Goal: Communication & Community: Ask a question

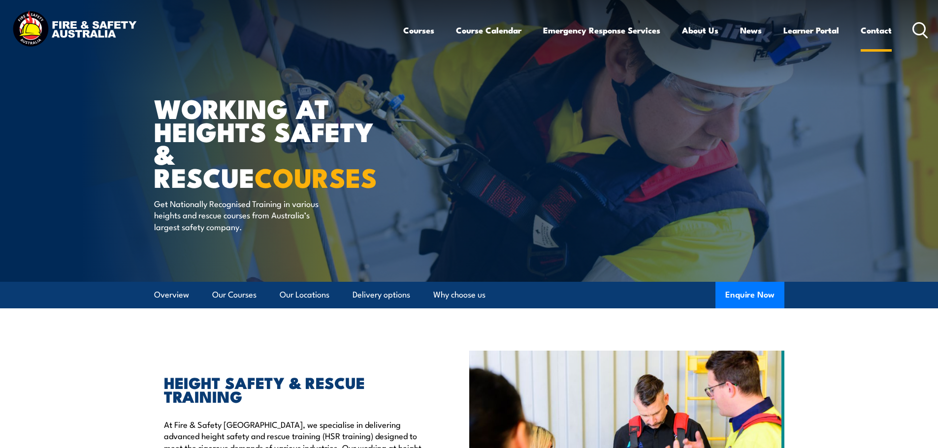
click at [877, 27] on link "Contact" at bounding box center [875, 30] width 31 height 26
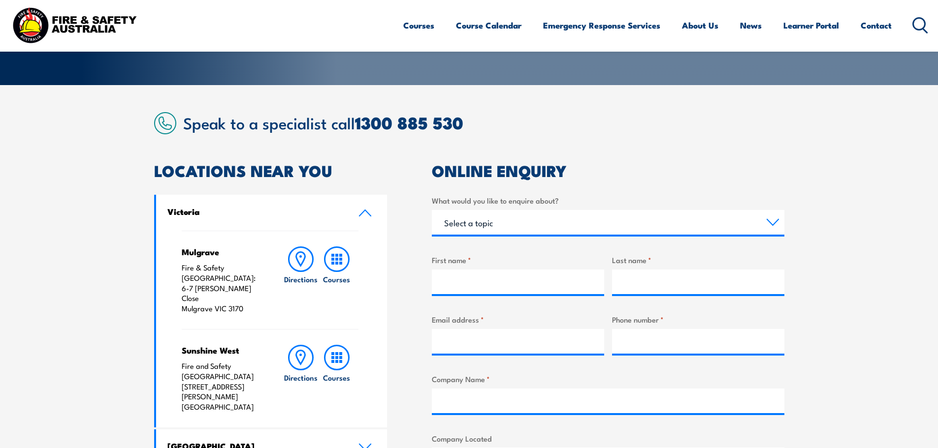
scroll to position [243, 0]
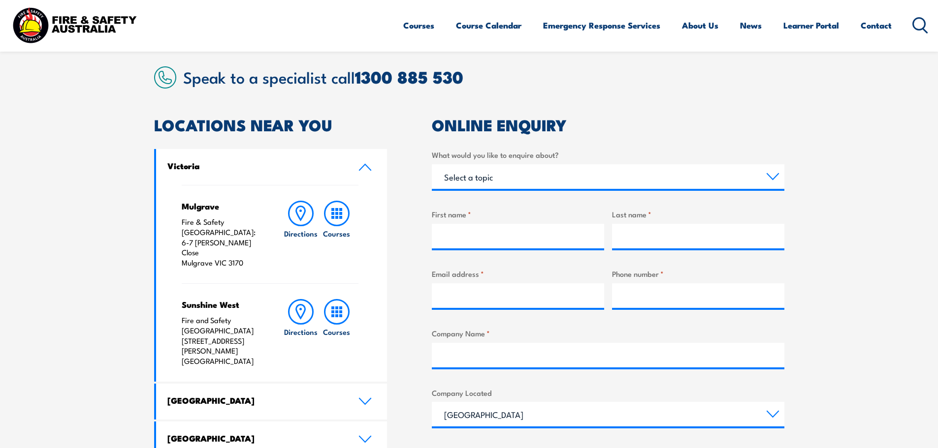
click at [367, 162] on link "Victoria" at bounding box center [271, 167] width 231 height 36
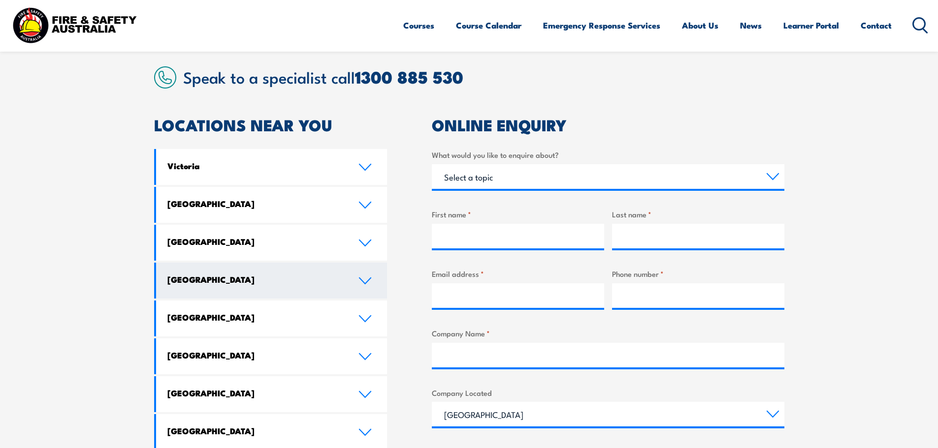
click at [368, 280] on icon at bounding box center [364, 281] width 11 height 6
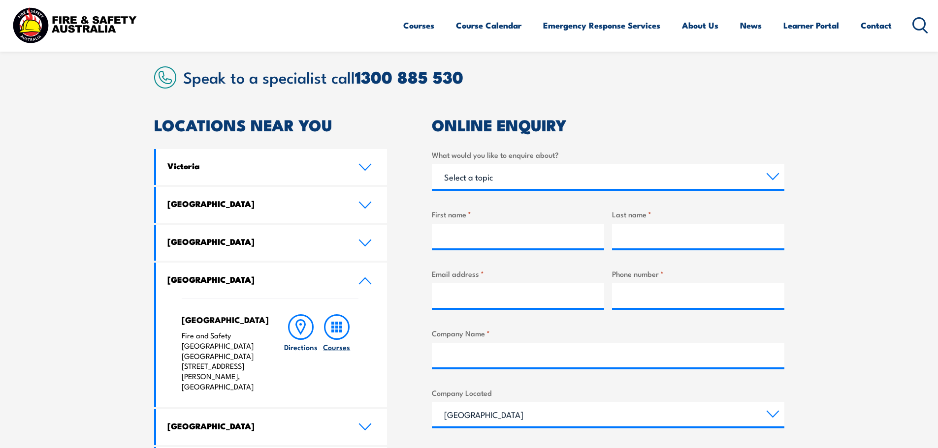
click at [338, 327] on icon at bounding box center [337, 327] width 26 height 26
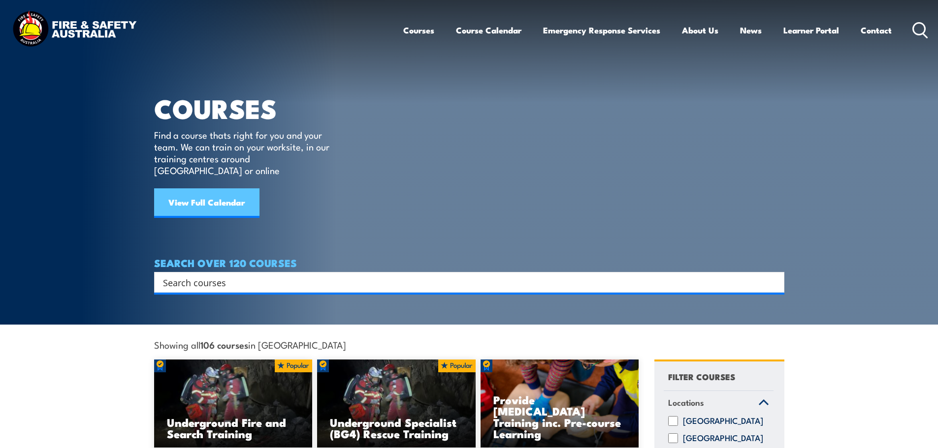
click at [227, 190] on link "View Full Calendar" at bounding box center [206, 204] width 105 height 30
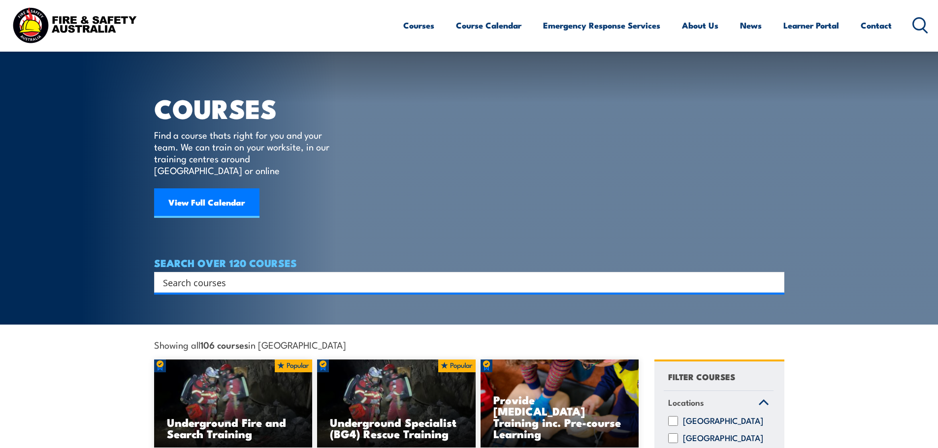
scroll to position [392, 0]
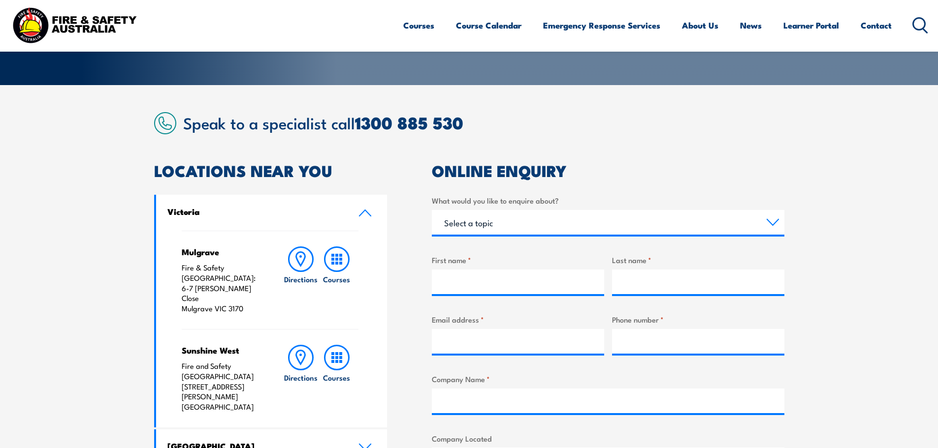
scroll to position [203, 0]
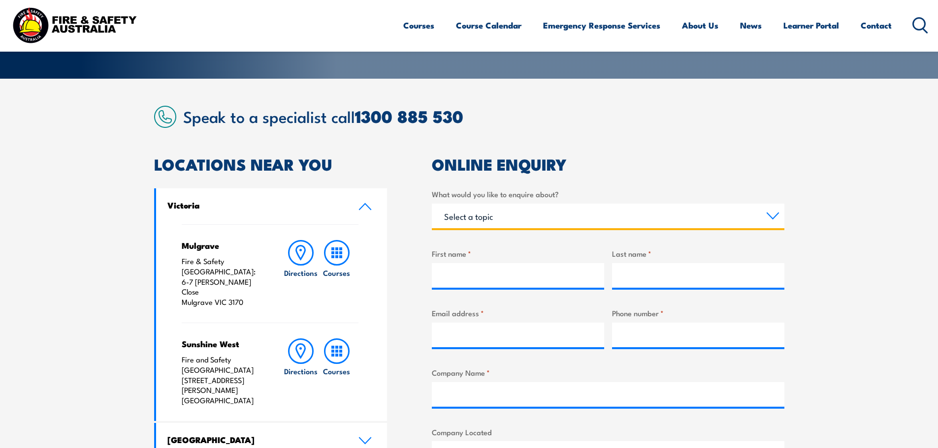
click at [768, 217] on select "Select a topic Training Emergency Response Services General Enquiry" at bounding box center [608, 216] width 352 height 25
select select "Training"
click at [432, 204] on select "Select a topic Training Emergency Response Services General Enquiry" at bounding box center [608, 216] width 352 height 25
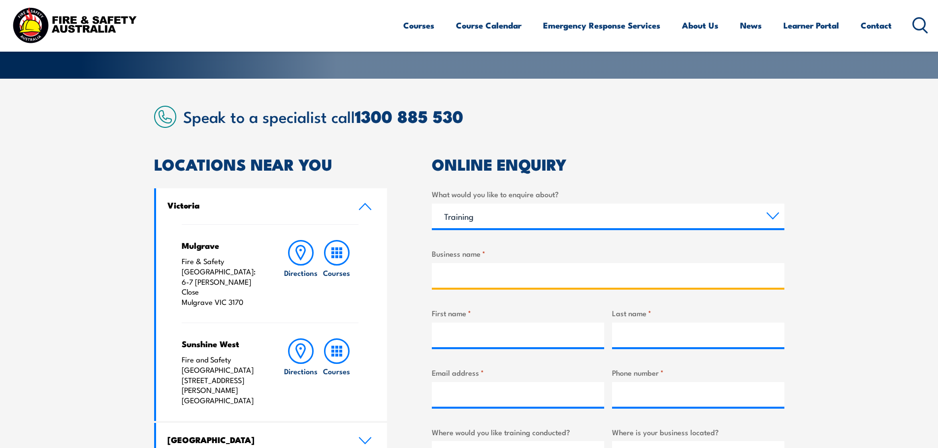
click at [478, 270] on input "Business name *" at bounding box center [608, 275] width 352 height 25
type input "AAA Egg Company"
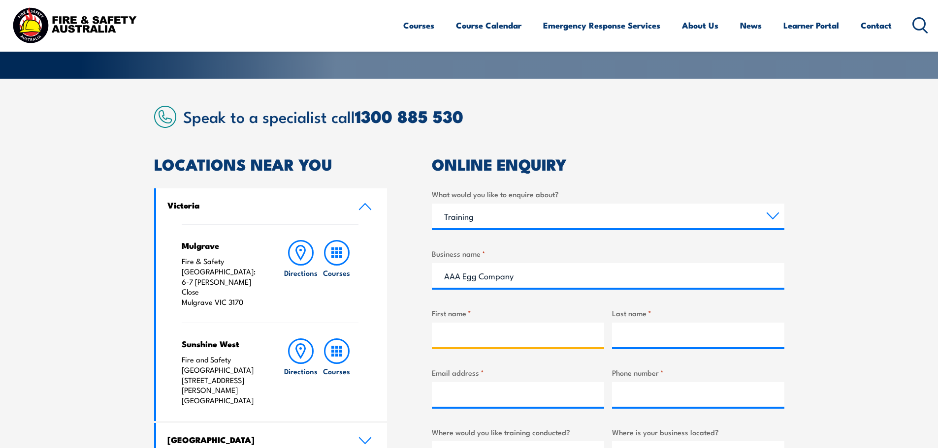
click at [471, 334] on input "First name *" at bounding box center [518, 335] width 172 height 25
type input "Gemma"
type input "[PERSON_NAME]"
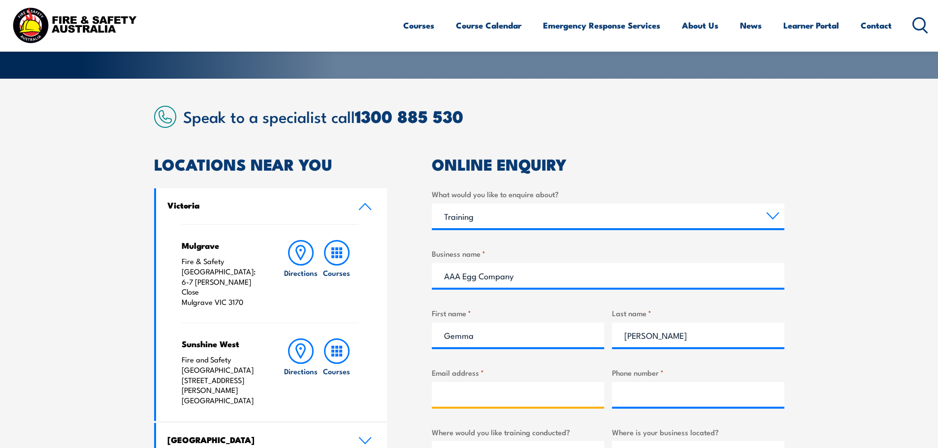
type input "[EMAIL_ADDRESS][DOMAIN_NAME]"
type input "0459151761"
select select "WA"
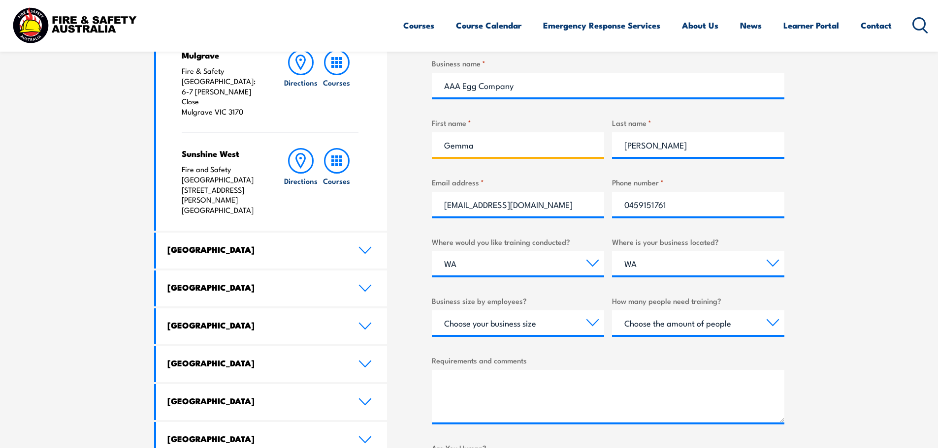
scroll to position [407, 0]
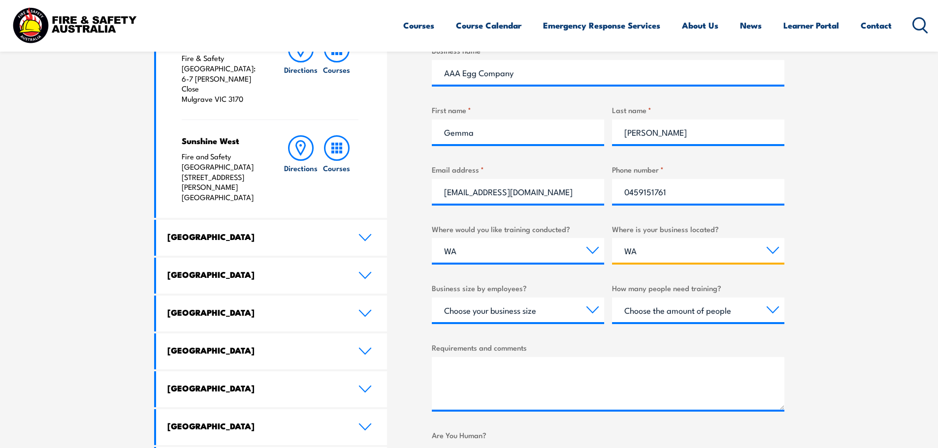
click at [640, 246] on select "Select a state or territory [GEOGRAPHIC_DATA] [GEOGRAPHIC_DATA] [GEOGRAPHIC_DAT…" at bounding box center [698, 250] width 172 height 25
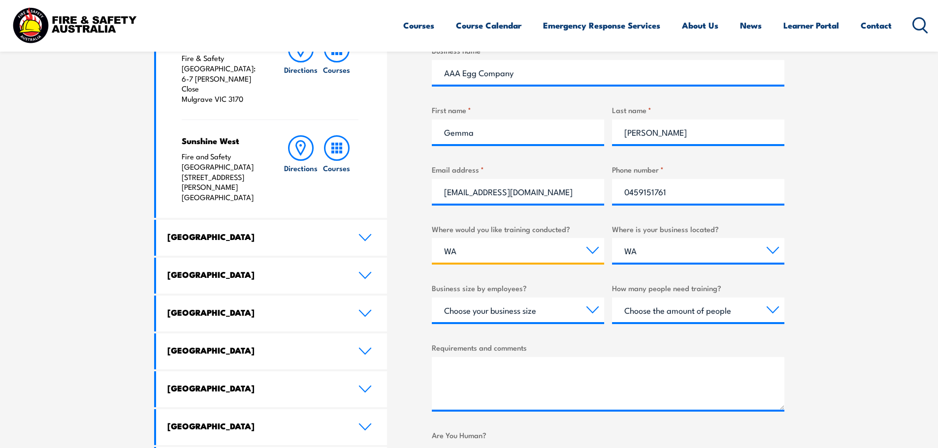
click at [477, 245] on select "Select a state or territory Nationally - multiple locations [GEOGRAPHIC_DATA] […" at bounding box center [518, 250] width 172 height 25
click at [842, 338] on section "Speak to a specialist call [PHONE_NUMBER] LOCATIONS NEAR [GEOGRAPHIC_DATA] [GEO…" at bounding box center [469, 213] width 938 height 677
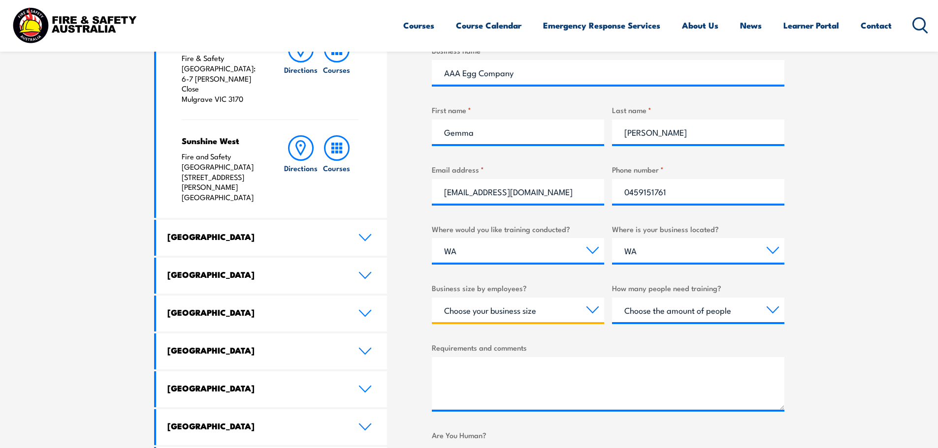
click at [594, 306] on select "Choose your business size 1 to 19 20 to 199 200+" at bounding box center [518, 310] width 172 height 25
select select "20 to 199"
click at [432, 298] on select "Choose your business size 1 to 19 20 to 199 200+" at bounding box center [518, 310] width 172 height 25
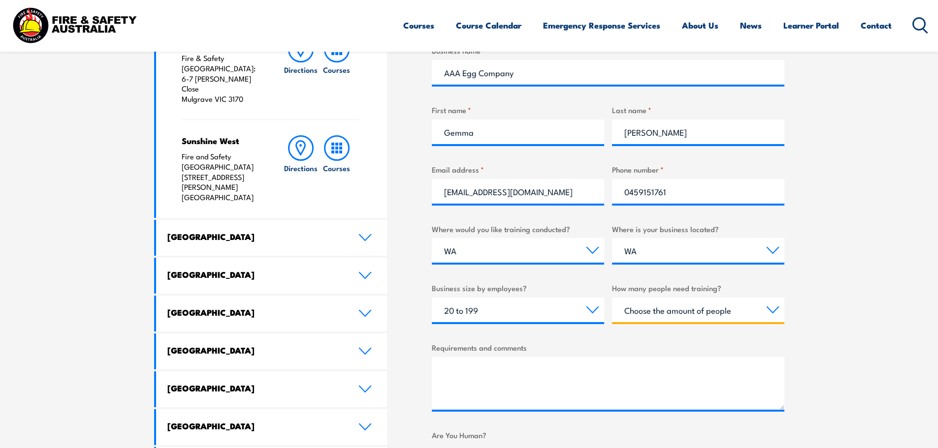
click at [770, 307] on select "Choose the amount of people 1 to 4 5 to 19 20+" at bounding box center [698, 310] width 172 height 25
select select "5 to 19"
click at [612, 298] on select "Choose the amount of people 1 to 4 5 to 19 20+" at bounding box center [698, 310] width 172 height 25
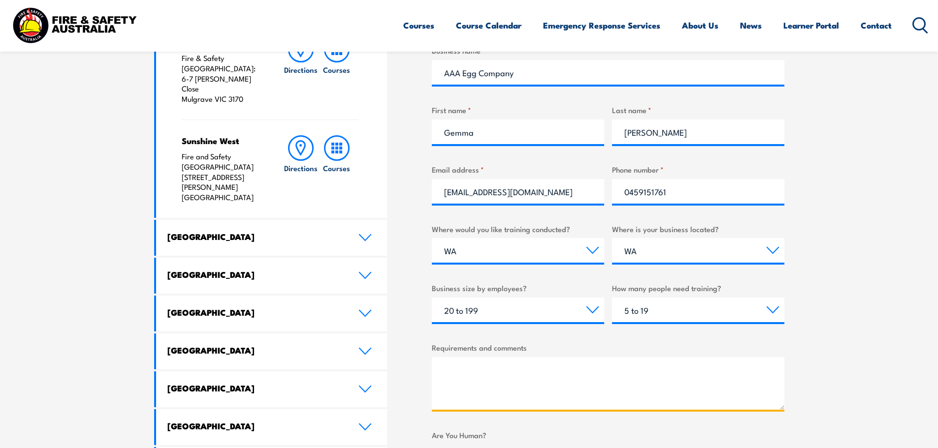
click at [545, 377] on textarea "Requirements and comments" at bounding box center [608, 383] width 352 height 53
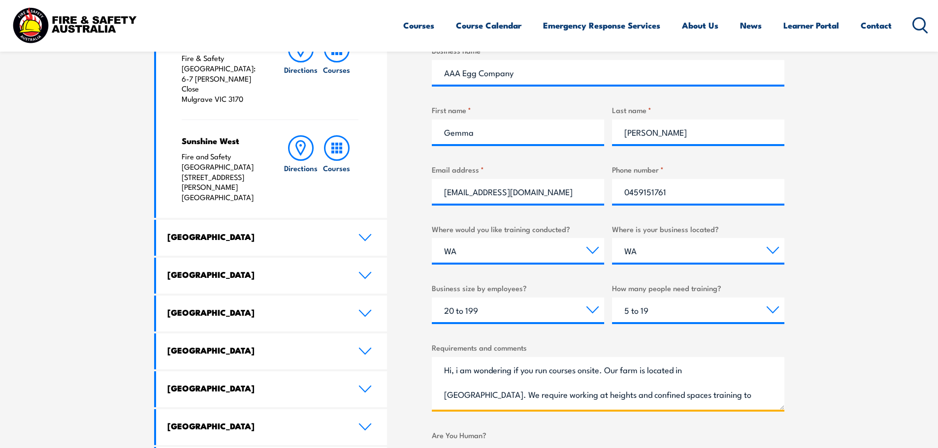
click at [604, 373] on textarea "Hi, i am wondering if you run courses onsite. Our farm is located in [GEOGRAPHI…" at bounding box center [608, 383] width 352 height 53
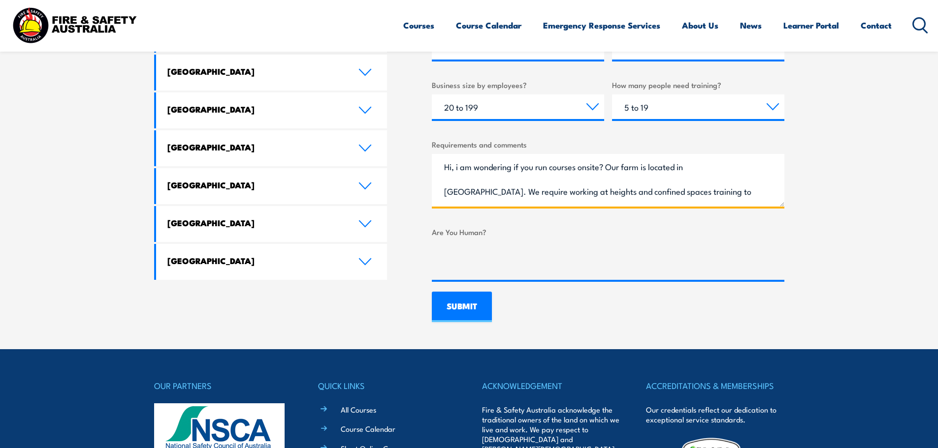
scroll to position [617, 0]
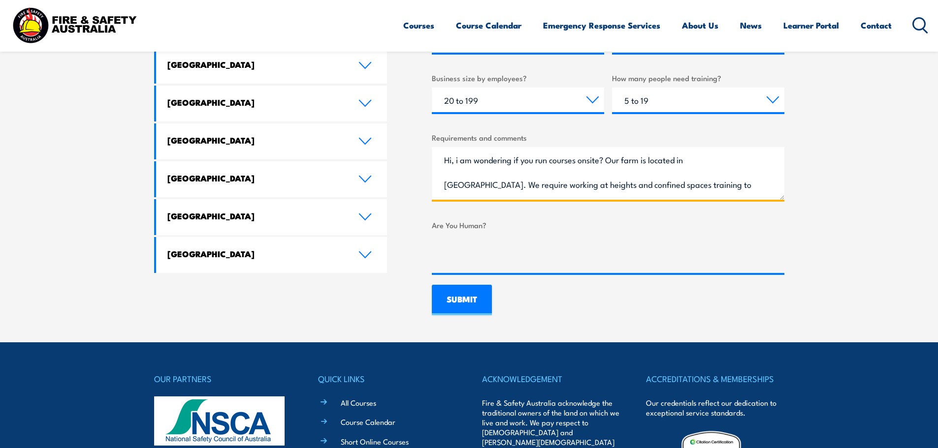
type textarea "Hi, i am wondering if you run courses onsite? Our farm is located in [GEOGRAPHI…"
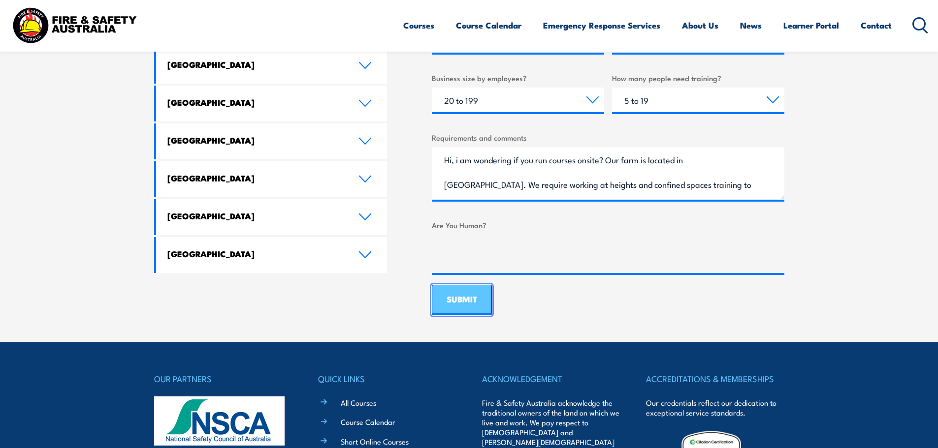
click at [456, 294] on input "SUBMIT" at bounding box center [462, 300] width 60 height 31
